Goal: Communication & Community: Answer question/provide support

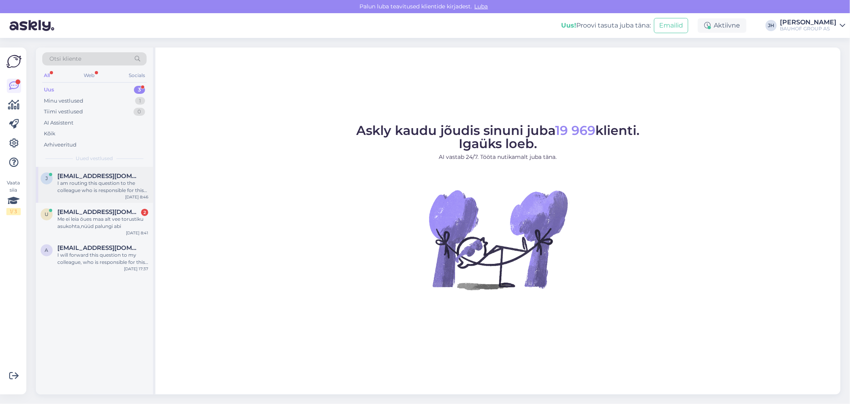
click at [102, 175] on span "[EMAIL_ADDRESS][DOMAIN_NAME]" at bounding box center [98, 175] width 83 height 7
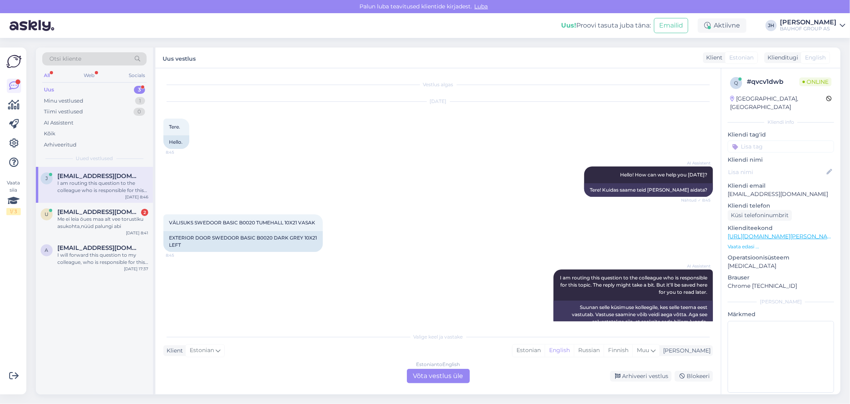
scroll to position [15, 0]
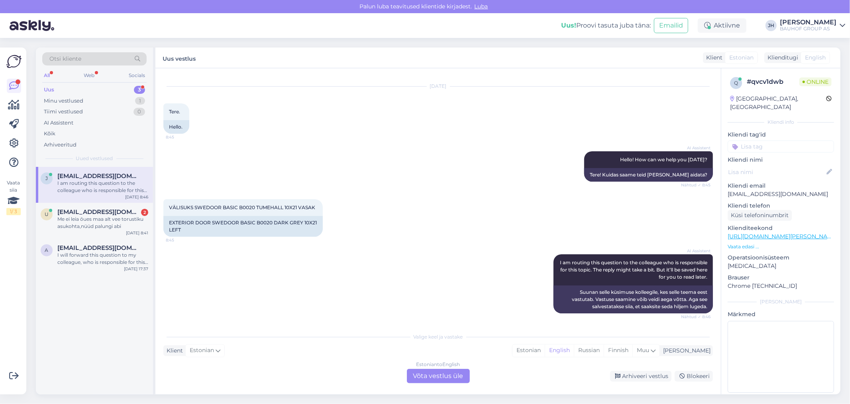
click at [438, 372] on div "Estonian to English Võta vestlus üle" at bounding box center [438, 375] width 63 height 14
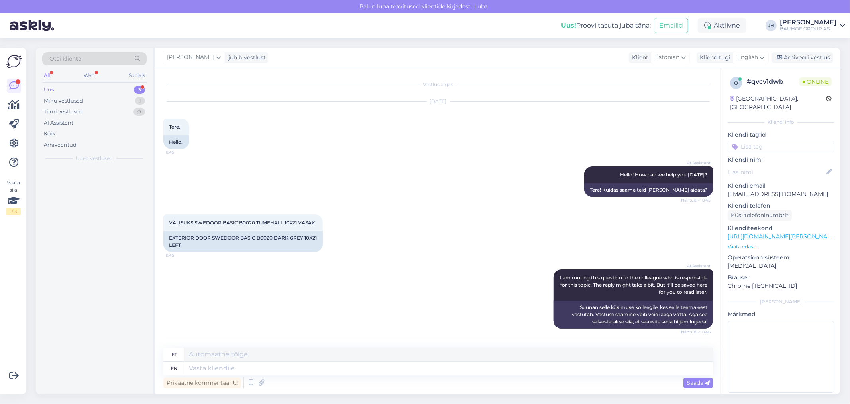
scroll to position [0, 0]
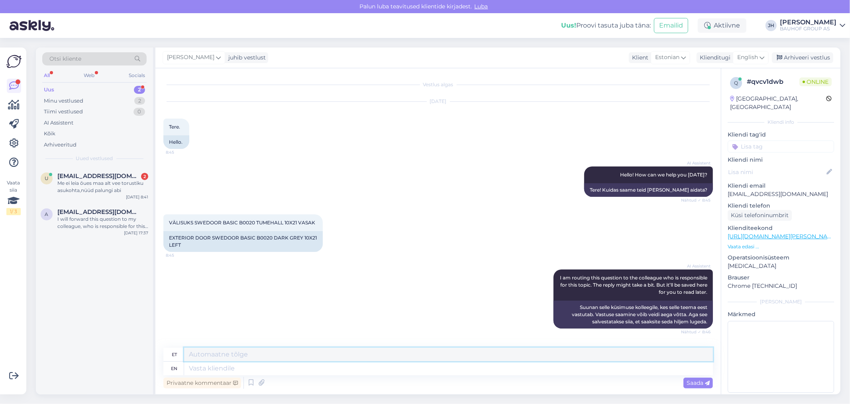
click at [190, 353] on textarea at bounding box center [448, 354] width 529 height 14
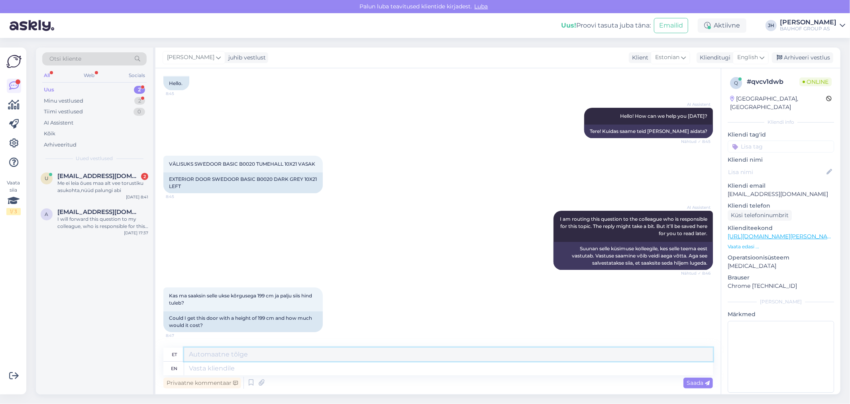
scroll to position [58, 0]
drag, startPoint x: 331, startPoint y: 352, endPoint x: 150, endPoint y: 351, distance: 181.0
click at [150, 351] on div "Otsi kliente All Web Socials Uus 2 Minu vestlused 2 Tiimi vestlused 0 AI Assist…" at bounding box center [438, 220] width 805 height 346
type textarea "Küsime tootjalt ja vastame Teile e-mailile"
click at [763, 54] on icon at bounding box center [762, 57] width 5 height 9
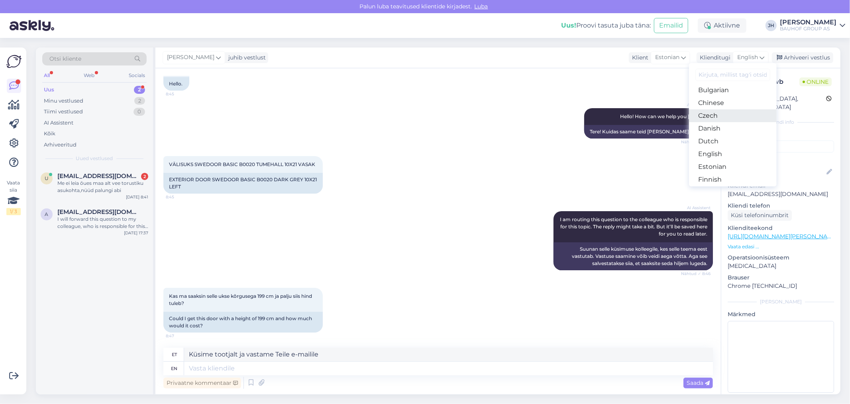
scroll to position [44, 0]
click at [723, 148] on link "Estonian" at bounding box center [733, 150] width 88 height 13
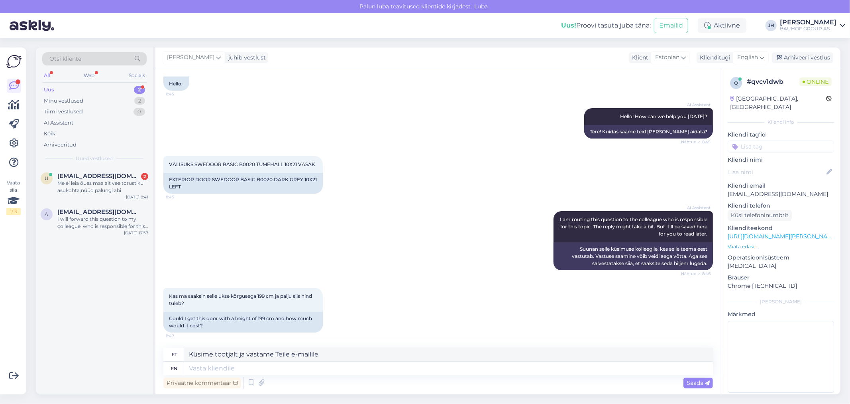
scroll to position [48, 0]
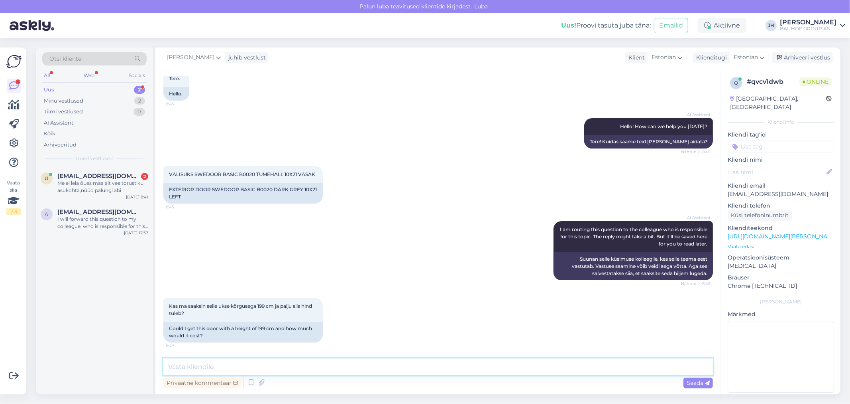
click at [240, 369] on textarea at bounding box center [438, 366] width 550 height 17
paste textarea "Küsime tootjalt ja vastame Teile e-mailile"
type textarea "Küsime tootjalt ja vastame Teile e-mailile"
click at [693, 383] on span "Saada" at bounding box center [698, 382] width 23 height 7
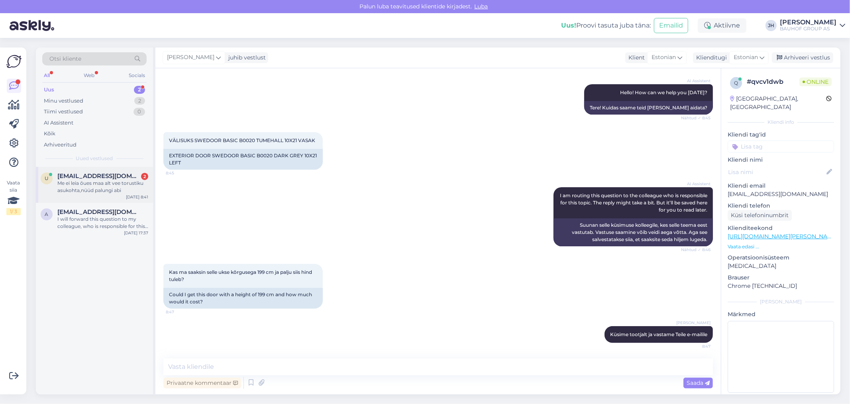
click at [84, 174] on span "[EMAIL_ADDRESS][DOMAIN_NAME]" at bounding box center [98, 175] width 83 height 7
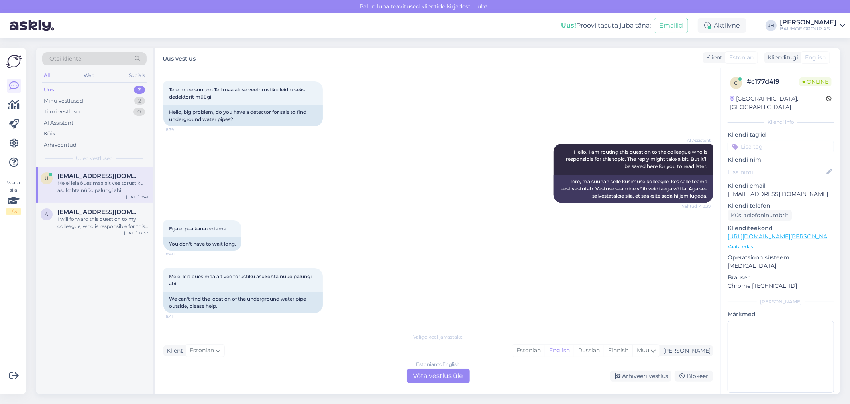
scroll to position [0, 0]
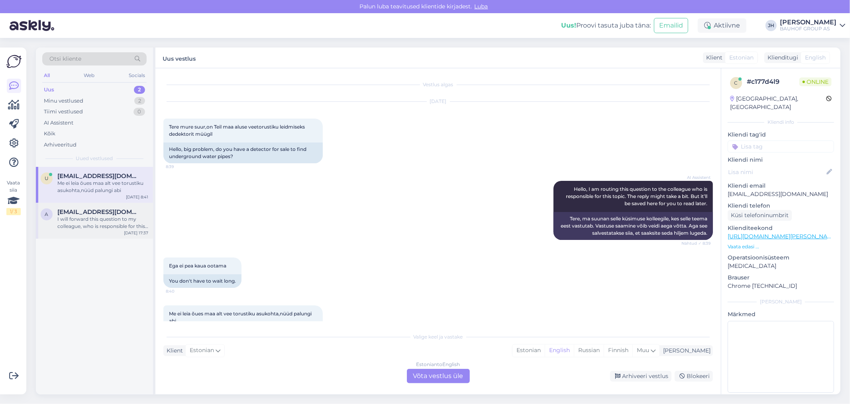
click at [73, 216] on div "I will forward this question to my colleague, who is responsible for this. The …" at bounding box center [102, 222] width 91 height 14
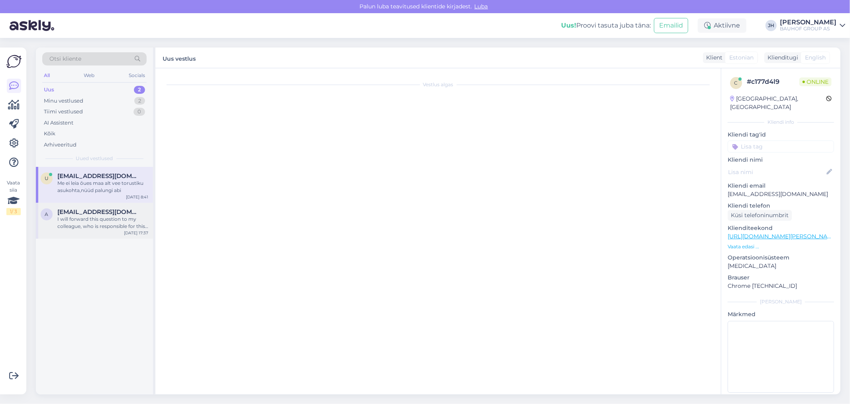
scroll to position [8, 0]
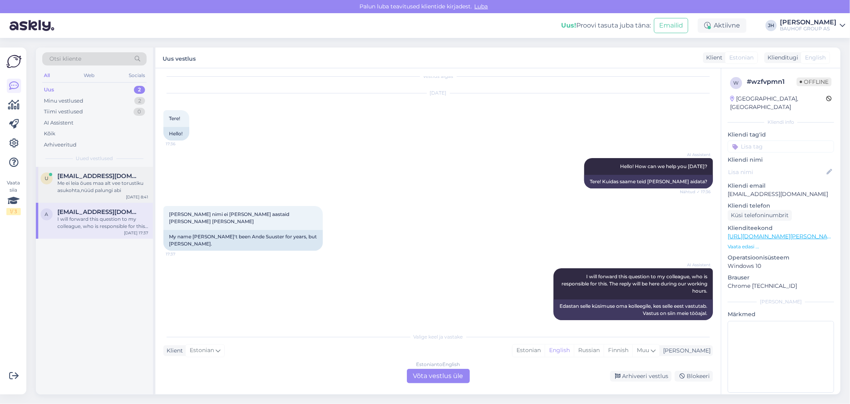
click at [83, 181] on div "Me ei leia õues maa alt vee torustiku asukohta,nüüd palungi abi" at bounding box center [102, 186] width 91 height 14
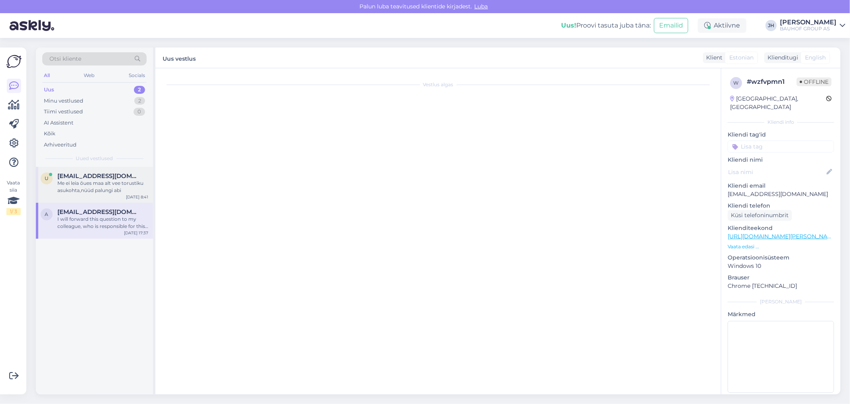
scroll to position [37, 0]
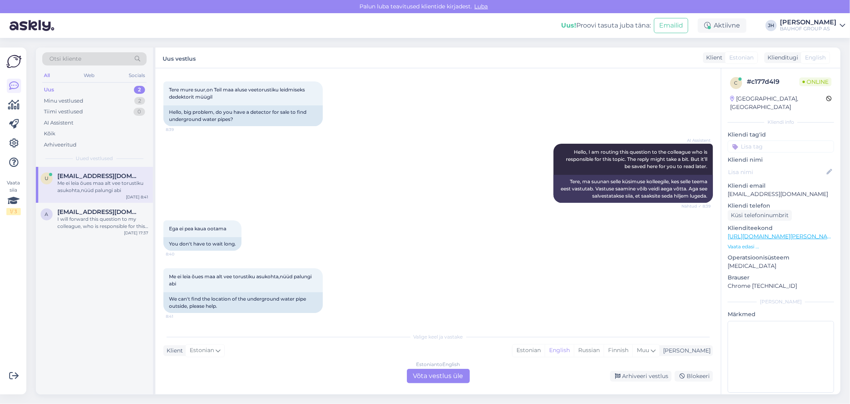
click at [45, 86] on div "Uus" at bounding box center [49, 90] width 10 height 8
click at [70, 100] on div "Minu vestlused" at bounding box center [63, 101] width 39 height 8
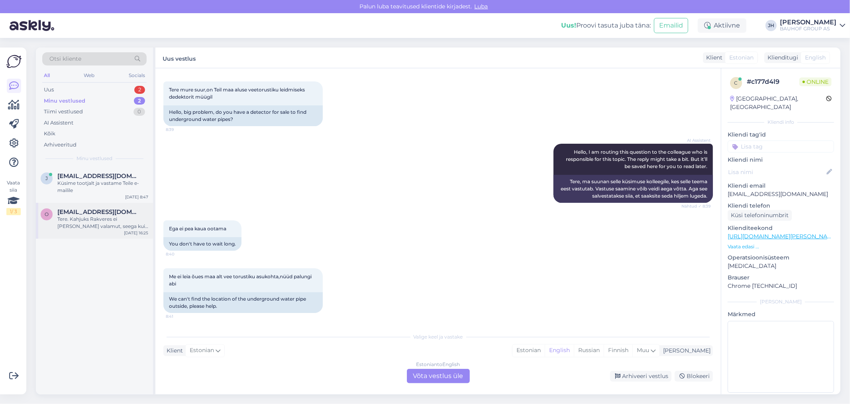
click at [79, 218] on div "Tere. Kahjuks Rakveres ei [PERSON_NAME] valamut, seega kui komplekteerib [GEOGR…" at bounding box center [102, 222] width 91 height 14
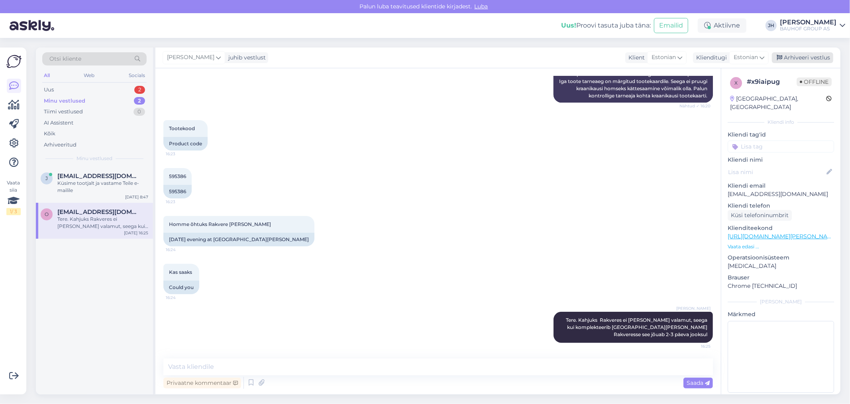
click at [807, 57] on div "Arhiveeri vestlus" at bounding box center [802, 57] width 61 height 11
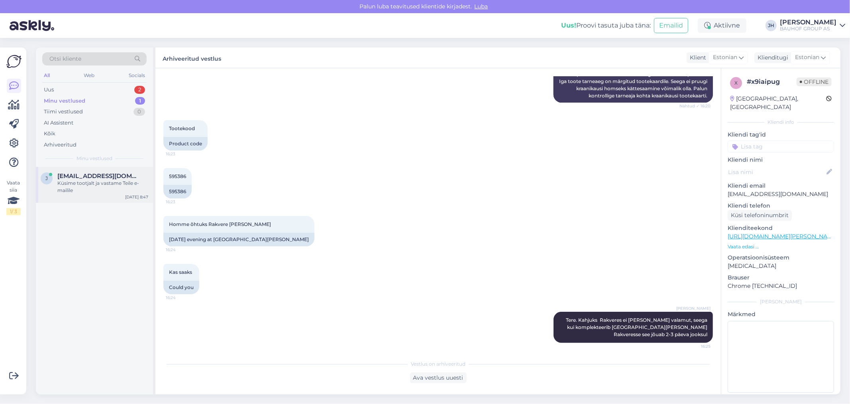
click at [98, 174] on span "[EMAIL_ADDRESS][DOMAIN_NAME]" at bounding box center [98, 175] width 83 height 7
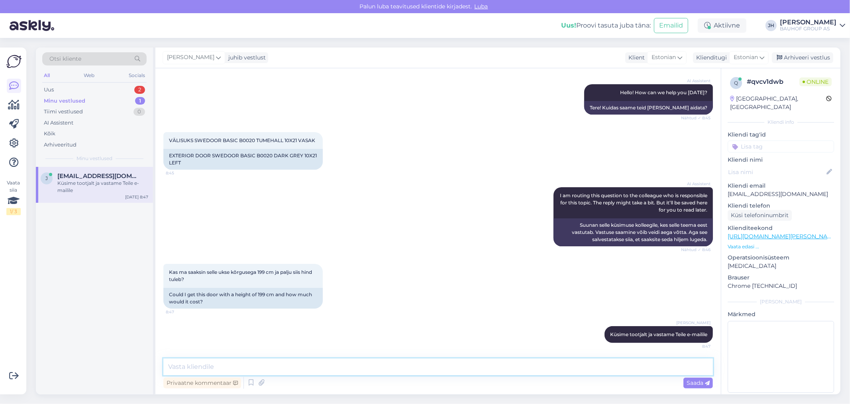
drag, startPoint x: 182, startPoint y: 366, endPoint x: 195, endPoint y: 360, distance: 14.7
click at [181, 366] on textarea at bounding box center [438, 366] width 550 height 17
type textarea "V"
paste textarea "[URL][DOMAIN_NAME][PERSON_NAME]"
type textarea "Küsisime. Vastuseks on et epood eritellimustega ei tegele. Palume pöörduda ärik…"
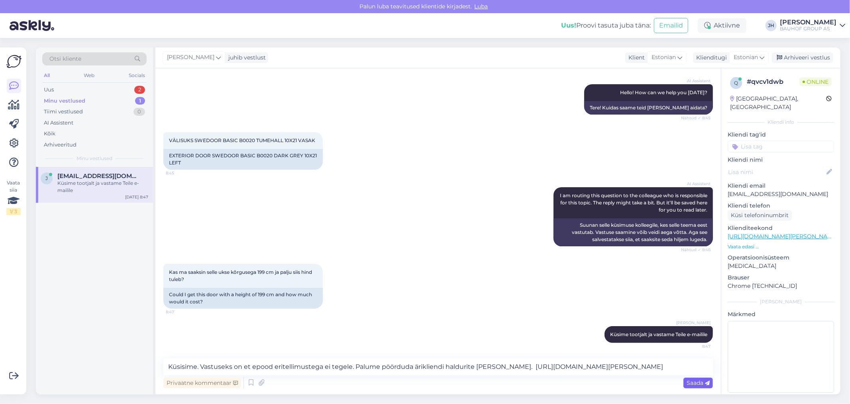
click at [696, 382] on span "Saada" at bounding box center [698, 382] width 23 height 7
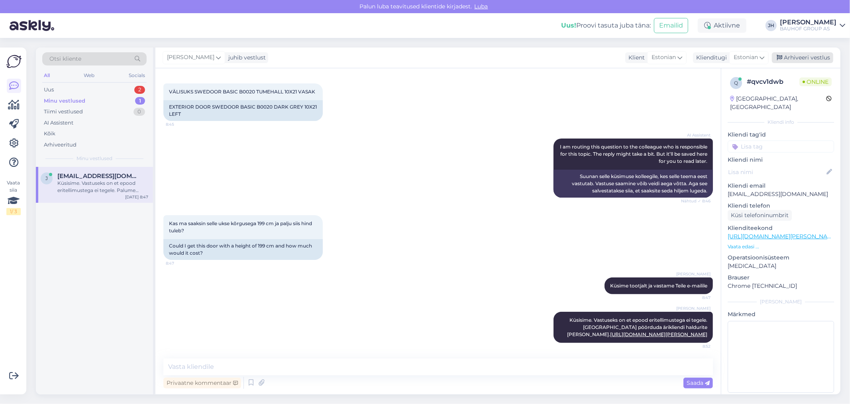
click at [818, 57] on div "Arhiveeri vestlus" at bounding box center [802, 57] width 61 height 11
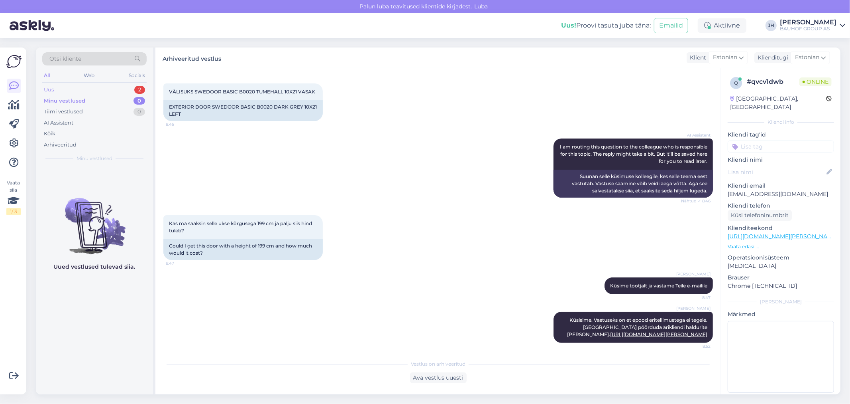
click at [49, 89] on div "Uus" at bounding box center [49, 90] width 10 height 8
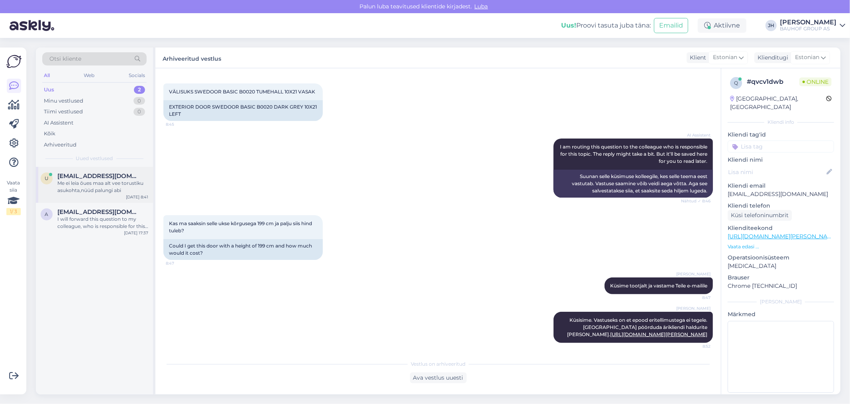
click at [78, 181] on div "Me ei leia õues maa alt vee torustiku asukohta,nüüd palungi abi" at bounding box center [102, 186] width 91 height 14
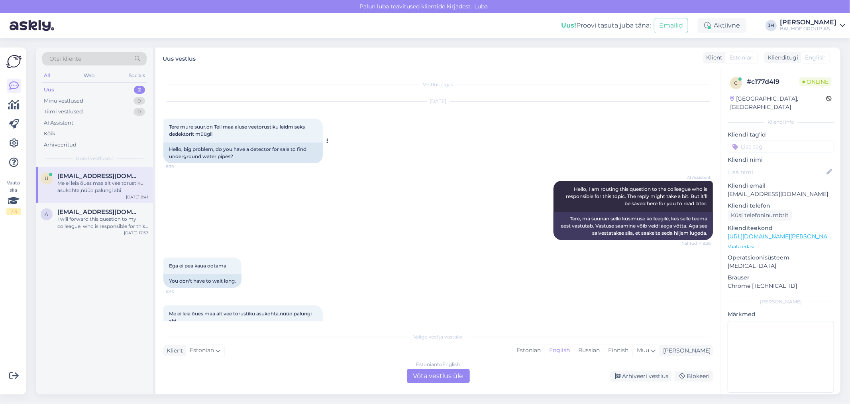
scroll to position [37, 0]
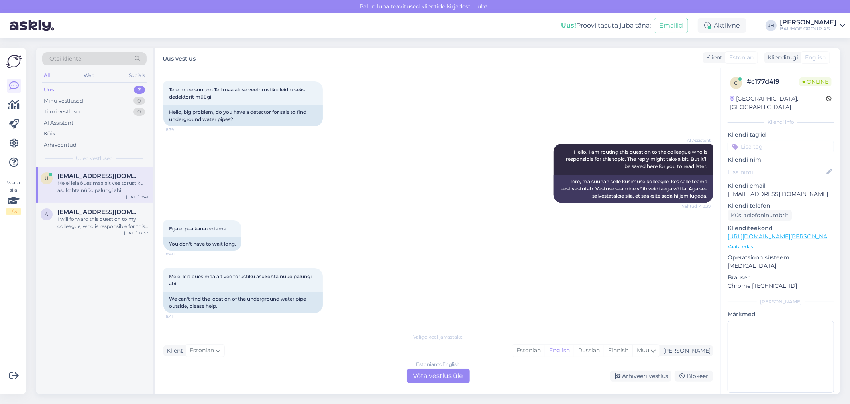
click at [443, 376] on div "Estonian to English Võta vestlus üle" at bounding box center [438, 375] width 63 height 14
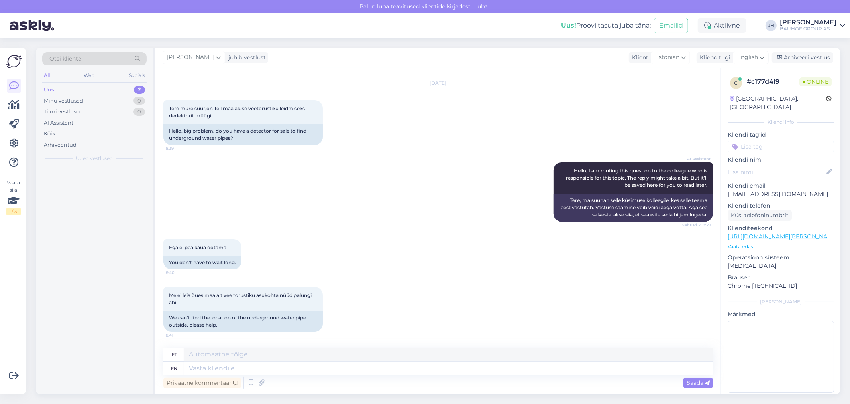
scroll to position [18, 0]
click at [206, 353] on textarea at bounding box center [448, 354] width 529 height 14
type textarea "K"
type textarea "S"
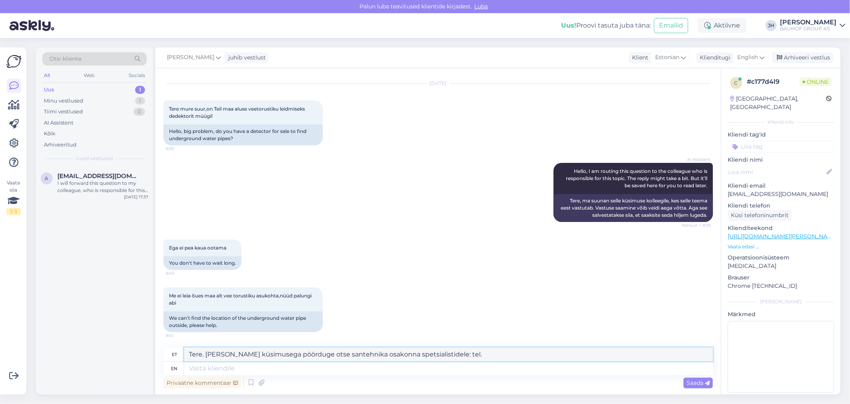
click at [468, 356] on textarea "Tere. [PERSON_NAME] küsimusega pöörduge otse santehnika osakonna spetsialistide…" at bounding box center [448, 354] width 529 height 14
drag, startPoint x: 541, startPoint y: 349, endPoint x: 162, endPoint y: 293, distance: 383.0
click at [162, 293] on div "Vestlus algas [DATE] Tere mure suur,on Teil maa aluse veetorustiku leidmiseks d…" at bounding box center [438, 231] width 566 height 326
type textarea "Tere. [PERSON_NAME] küsimusega pöörduge otse santehnika osakonna spetsialistide…"
click at [765, 54] on icon at bounding box center [762, 57] width 5 height 9
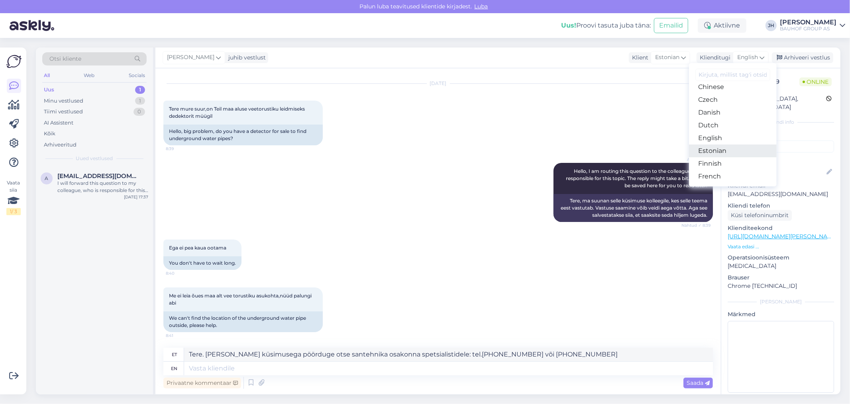
click at [723, 153] on link "Estonian" at bounding box center [733, 150] width 88 height 13
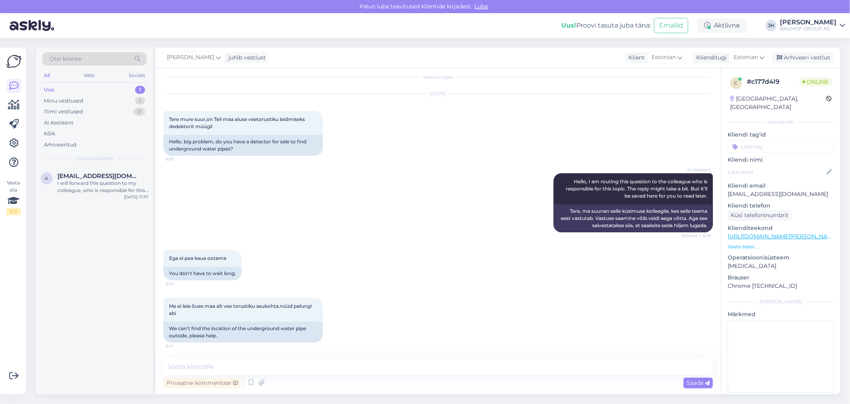
scroll to position [7, 0]
click at [234, 370] on textarea at bounding box center [438, 366] width 550 height 17
paste textarea "Tere. [PERSON_NAME] küsimusega pöörduge otse santehnika osakonna spetsialistide…"
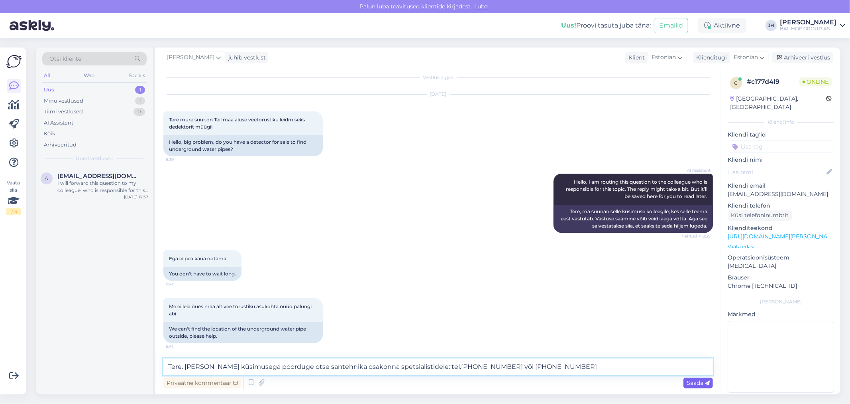
type textarea "Tere. [PERSON_NAME] küsimusega pöörduge otse santehnika osakonna spetsialistide…"
click at [700, 385] on span "Saada" at bounding box center [698, 382] width 23 height 7
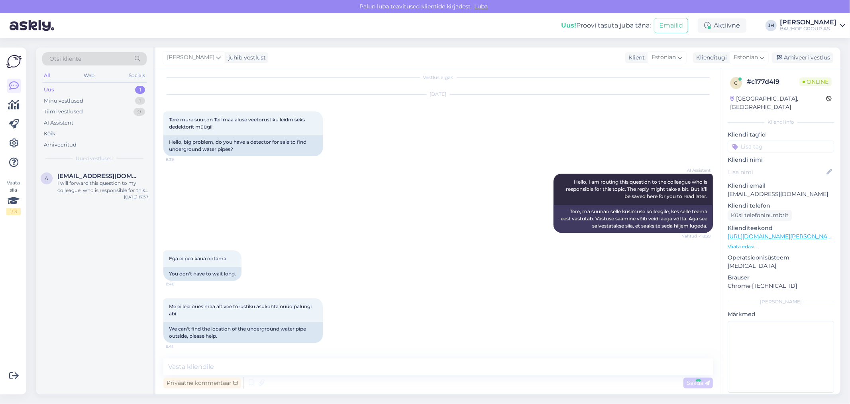
scroll to position [49, 0]
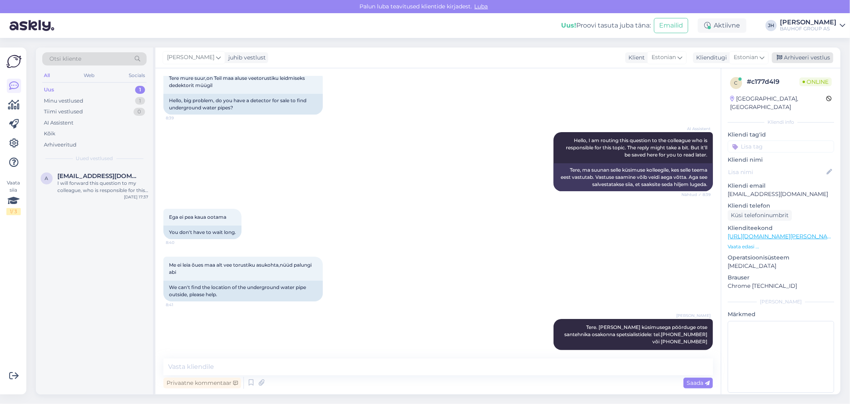
click at [807, 56] on div "Arhiveeri vestlus" at bounding box center [802, 57] width 61 height 11
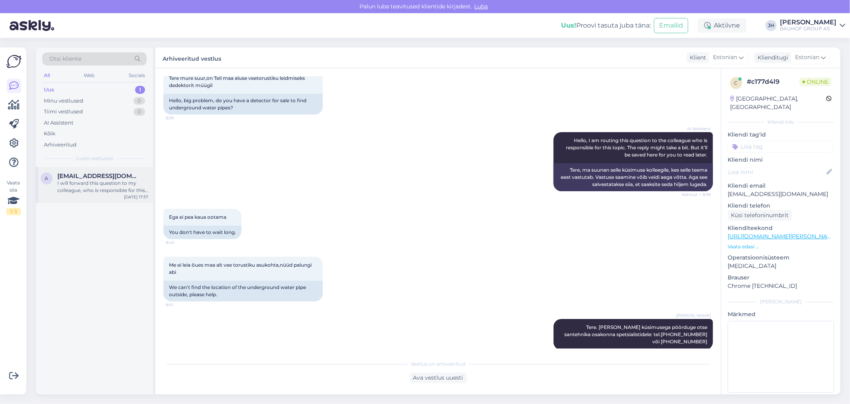
click at [77, 172] on span "[EMAIL_ADDRESS][DOMAIN_NAME]" at bounding box center [98, 175] width 83 height 7
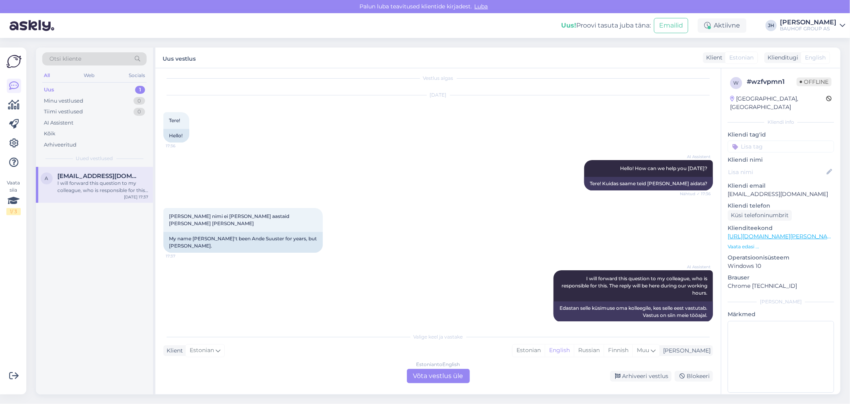
scroll to position [8, 0]
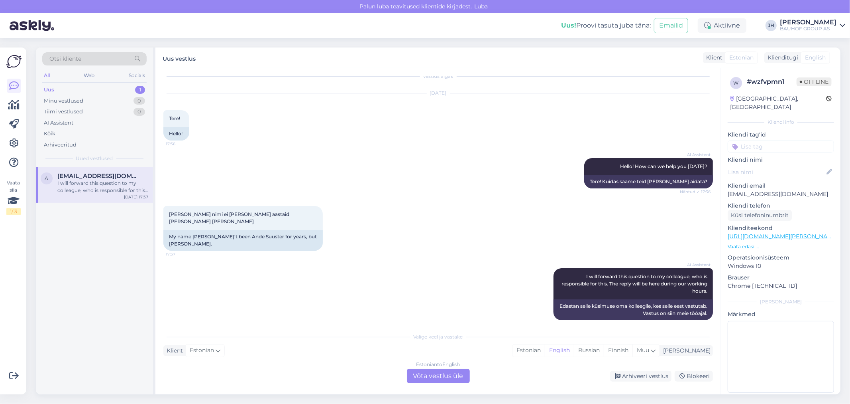
click at [440, 375] on div "Estonian to English Võta vestlus üle" at bounding box center [438, 375] width 63 height 14
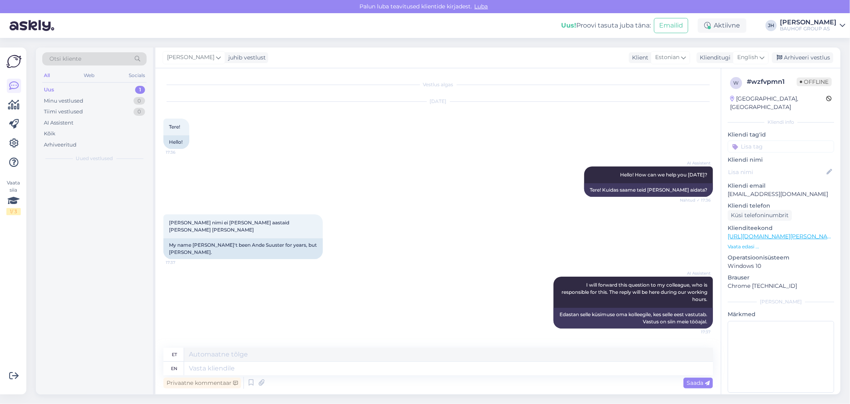
scroll to position [0, 0]
click at [203, 358] on textarea at bounding box center [448, 354] width 529 height 14
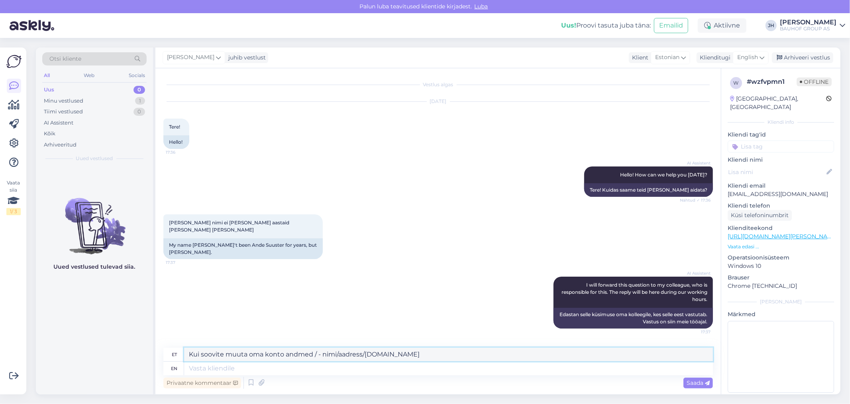
drag, startPoint x: 232, startPoint y: 352, endPoint x: 176, endPoint y: 346, distance: 55.8
click at [176, 346] on div "Vestlus algas [DATE] Tere! 17:36 Hello! AI Assistent Hello! How can we help you…" at bounding box center [438, 231] width 566 height 326
click at [362, 352] on textarea "Tere. Muuta oma konto andmed / - nimi/aadress/[DOMAIN_NAME]" at bounding box center [448, 354] width 529 height 14
type textarea "Tere. Muuta oma konto andmed / - nimi/aadress/[DOMAIN_NAME] saab mugavalt sisse…"
drag, startPoint x: 634, startPoint y: 353, endPoint x: 182, endPoint y: 330, distance: 452.4
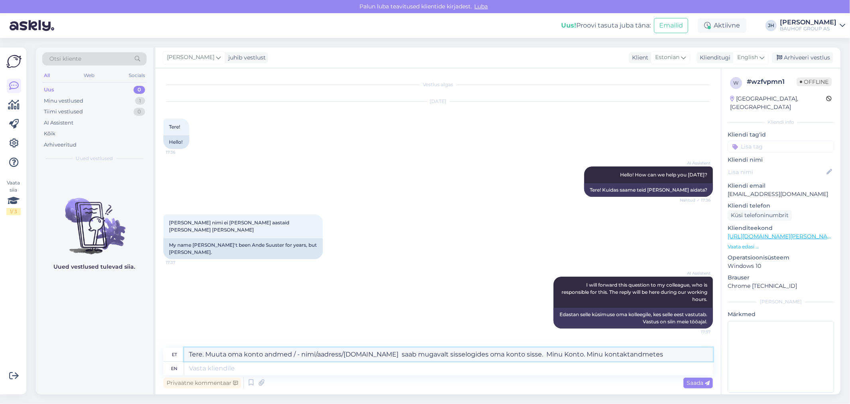
click at [182, 330] on div "Vestlus algas [DATE] Tere! 17:36 Hello! AI Assistent Hello! How can we help you…" at bounding box center [438, 231] width 566 height 326
paste textarea "Oma konto andmete (nt nimi, aadress, telefoni number) muutmiseks logi sisse oma…"
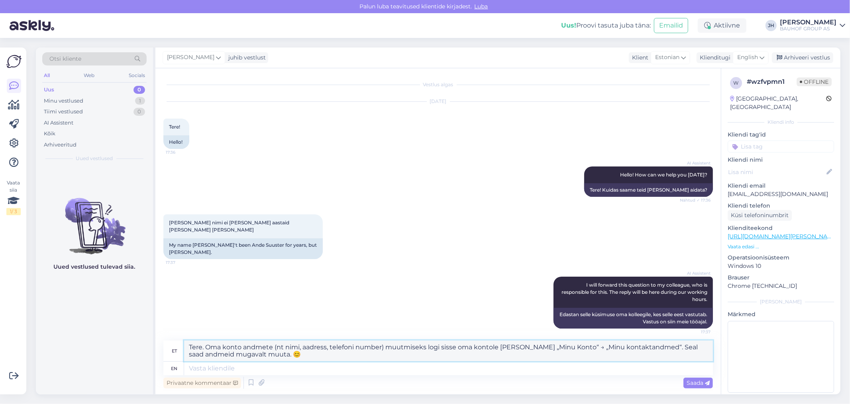
click at [677, 344] on textarea "Tere. Oma konto andmete (nt nimi, aadress, telefoni number) muutmiseks logi sis…" at bounding box center [448, 350] width 529 height 21
click at [699, 382] on span "Saada" at bounding box center [698, 382] width 23 height 7
click at [286, 352] on textarea "Tere. Oma konto andmete (nt nimi, aadress, telefoni number) muutmiseks logi sis…" at bounding box center [448, 350] width 529 height 21
drag, startPoint x: 286, startPoint y: 352, endPoint x: 277, endPoint y: 352, distance: 9.2
click at [277, 352] on textarea "Tere. Oma konto andmete (nt nimi, aadress, telefoni number) muutmiseks logi sis…" at bounding box center [448, 350] width 529 height 21
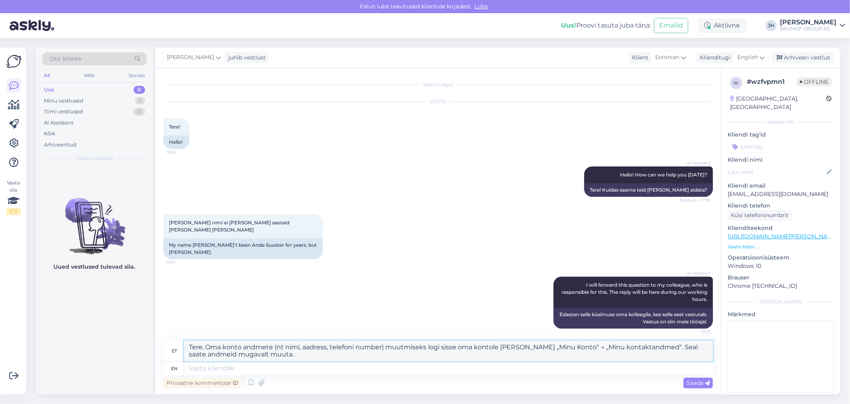
drag, startPoint x: 282, startPoint y: 355, endPoint x: 189, endPoint y: 339, distance: 93.9
click at [189, 339] on div "Vestlus algas [DATE] Tere! 17:36 Hello! AI Assistent Hello! How can we help you…" at bounding box center [438, 231] width 566 height 326
type textarea "Tere. Oma konto andmete (nt nimi, aadress, telefoni number) muutmiseks logi sis…"
click at [766, 57] on div "English" at bounding box center [751, 57] width 36 height 13
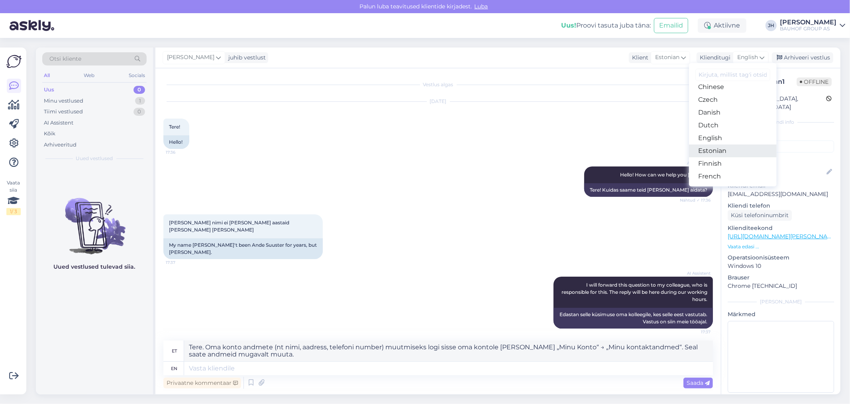
click at [724, 149] on link "Estonian" at bounding box center [733, 150] width 88 height 13
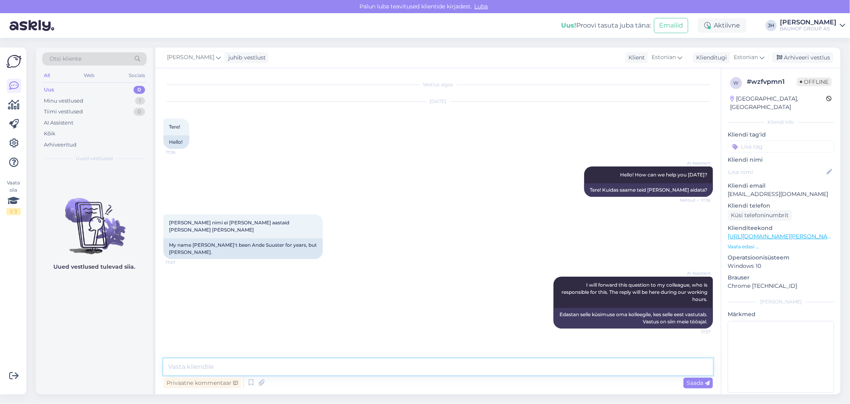
click at [225, 363] on textarea at bounding box center [438, 366] width 550 height 17
paste textarea "Tere. Oma konto andmete (nt nimi, aadress, telefoni number) muutmiseks logi sis…"
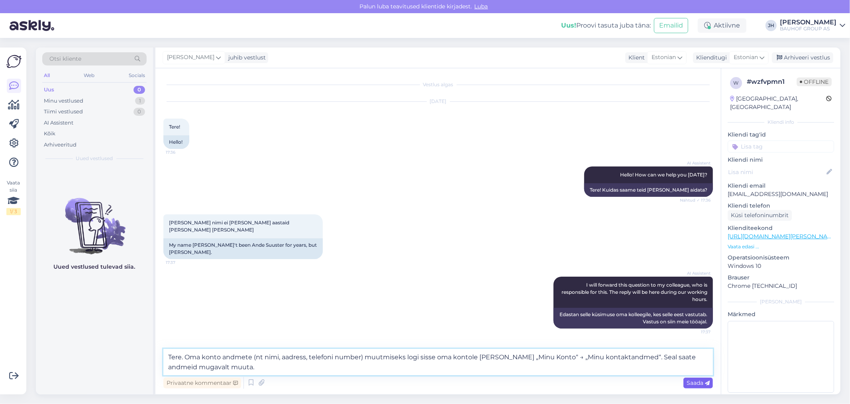
type textarea "Tere. Oma konto andmete (nt nimi, aadress, telefoni number) muutmiseks logi sis…"
click at [702, 381] on span "Saada" at bounding box center [698, 382] width 23 height 7
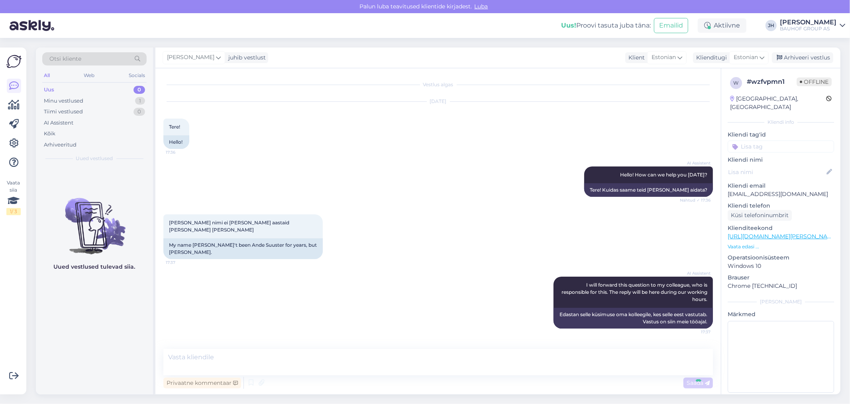
scroll to position [51, 0]
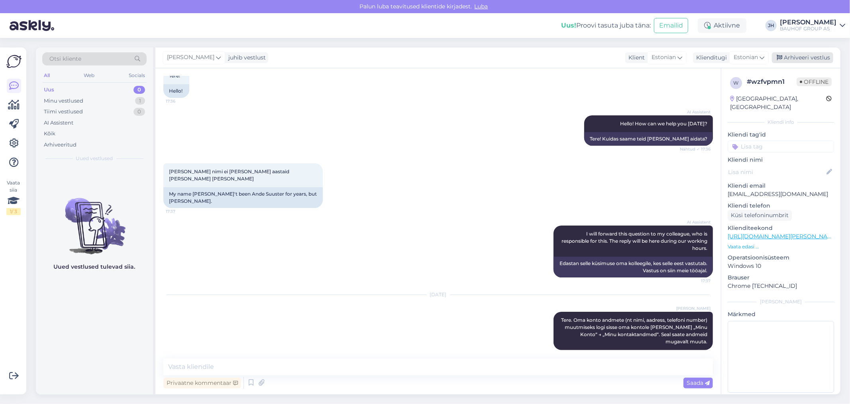
click at [811, 58] on div "Arhiveeri vestlus" at bounding box center [802, 57] width 61 height 11
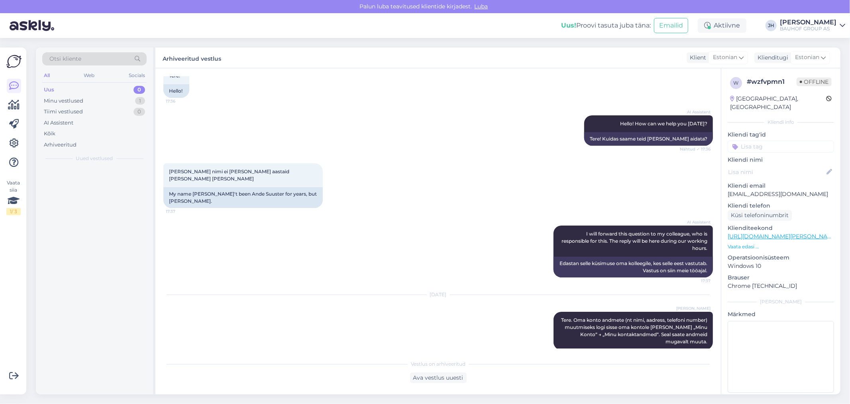
scroll to position [54, 0]
